Goal: Check status: Check status

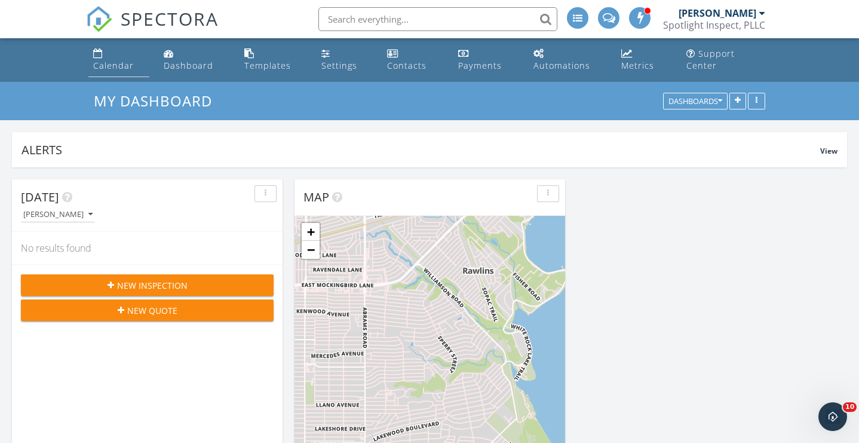
click at [113, 71] on div "Calendar" at bounding box center [113, 65] width 41 height 11
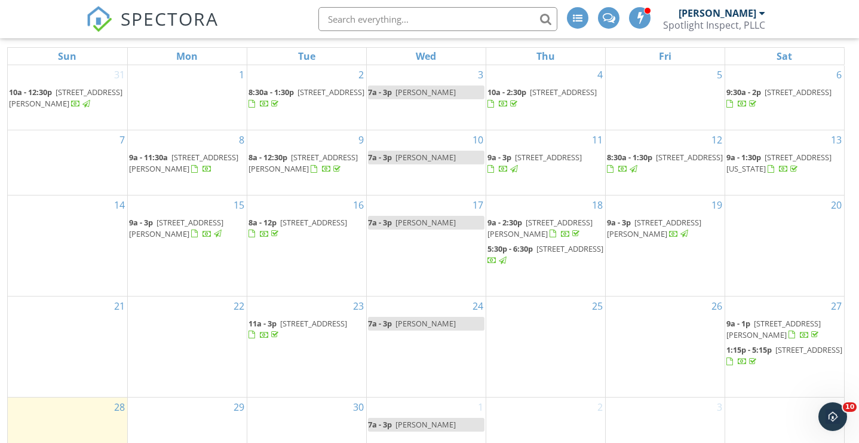
scroll to position [171, 0]
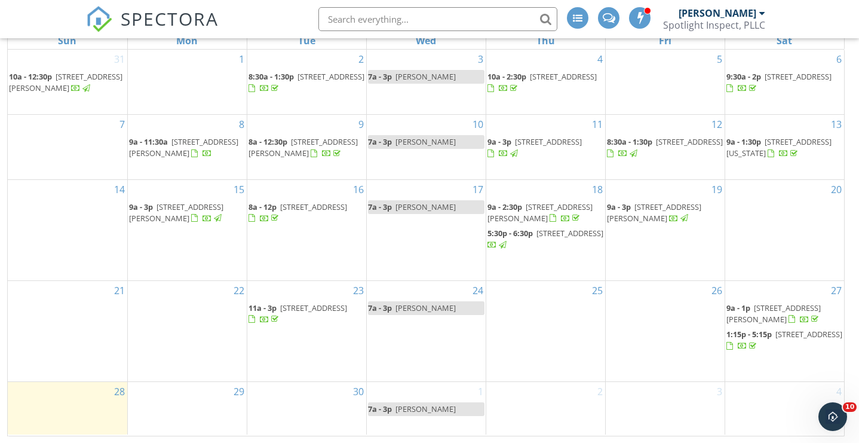
click at [762, 309] on span "[STREET_ADDRESS][PERSON_NAME]" at bounding box center [773, 313] width 94 height 22
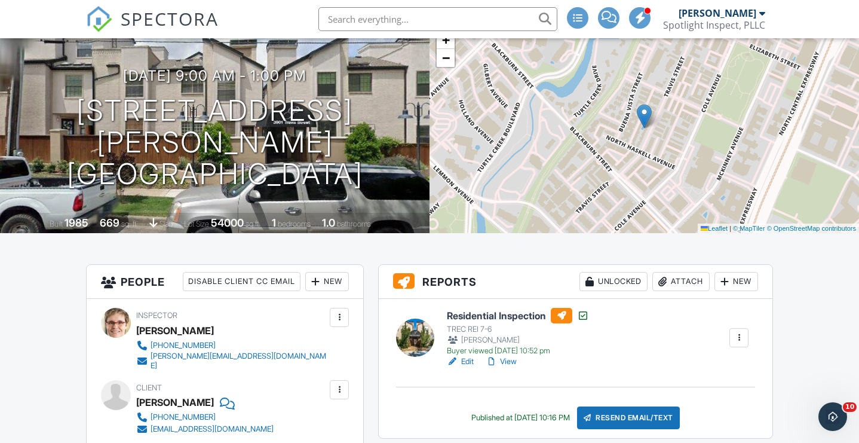
click at [508, 367] on link "View" at bounding box center [501, 361] width 31 height 12
